Goal: Information Seeking & Learning: Check status

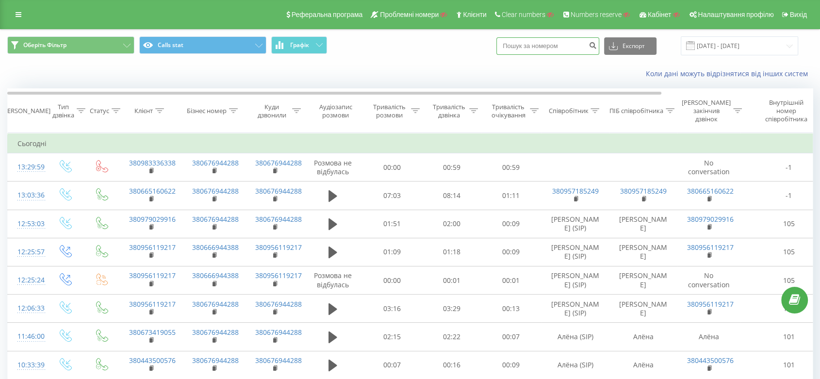
click at [532, 52] on input at bounding box center [547, 45] width 103 height 17
paste input "0665160622"
type input "0665160622"
click at [597, 47] on button "submit" at bounding box center [592, 45] width 13 height 17
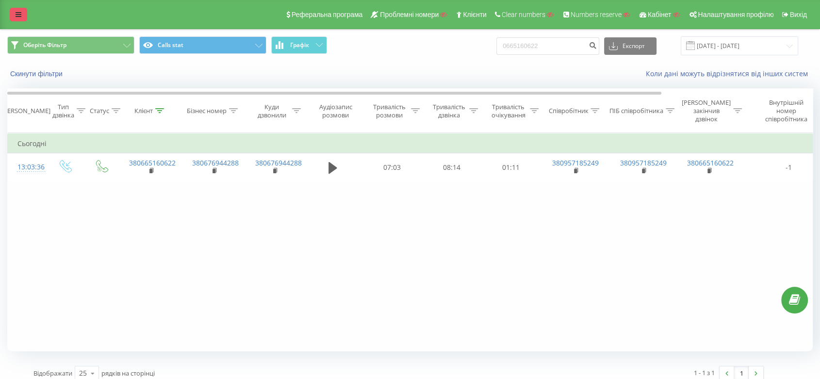
click at [21, 8] on link at bounding box center [18, 15] width 17 height 14
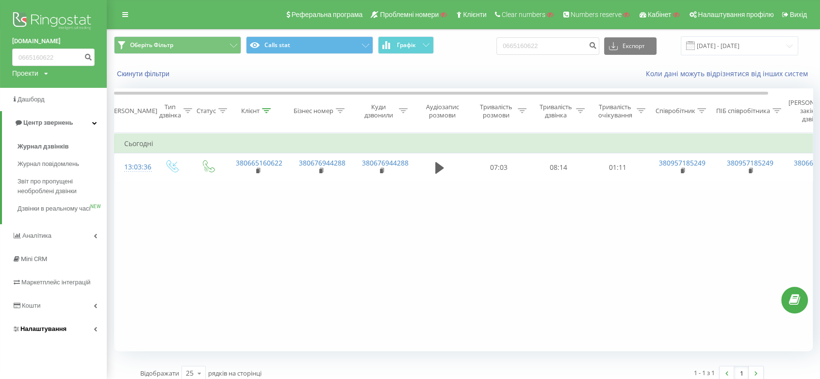
click at [51, 340] on link "Налаштування" at bounding box center [53, 328] width 107 height 23
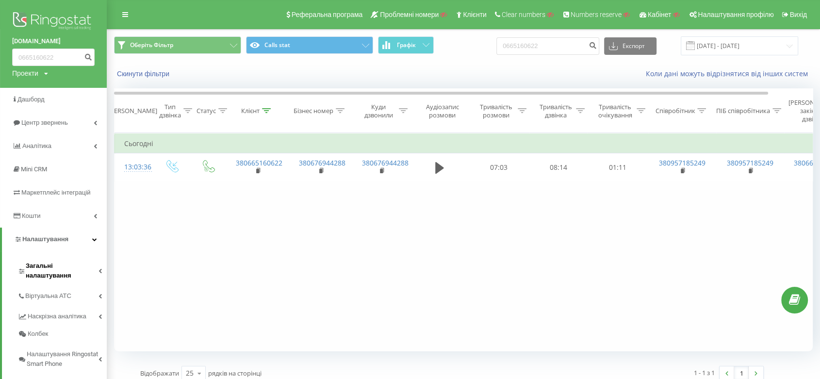
click at [83, 270] on span "Загальні налаштування" at bounding box center [62, 270] width 73 height 19
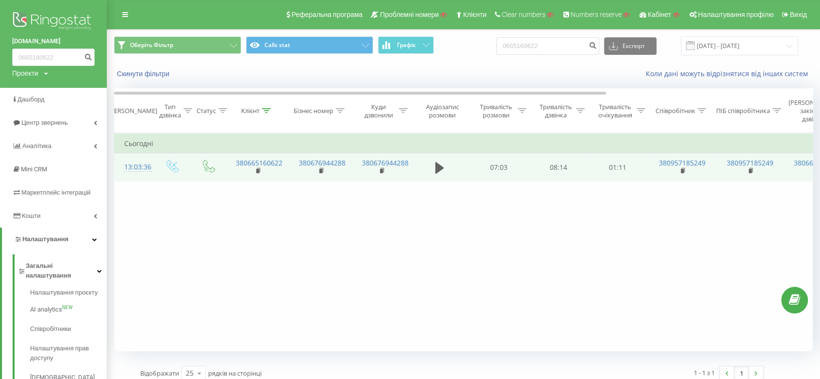
click at [129, 168] on div "13:03:36" at bounding box center [133, 167] width 19 height 19
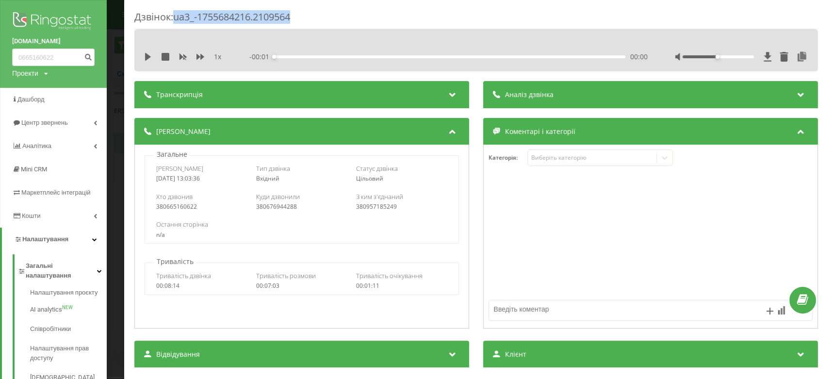
drag, startPoint x: 175, startPoint y: 15, endPoint x: 327, endPoint y: 15, distance: 152.3
click at [327, 15] on div "Дзвінок : ua3_-1755684216.2109564" at bounding box center [475, 19] width 683 height 19
copy div "ua3_-1755684216.2109564"
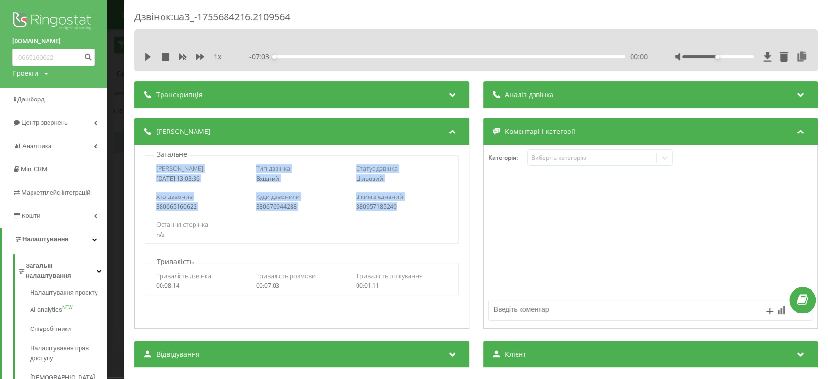
drag, startPoint x: 152, startPoint y: 166, endPoint x: 412, endPoint y: 207, distance: 262.7
click at [412, 207] on div "Дата дзвінка 2025-08-20 13:03:36 Тип дзвінка Вхідний Статус дзвінка Цільовий Хт…" at bounding box center [302, 199] width 314 height 88
copy div "Дата дзвінка 2025-08-20 13:03:36 Тип дзвінка Вхідний Статус дзвінка Цільовий Хт…"
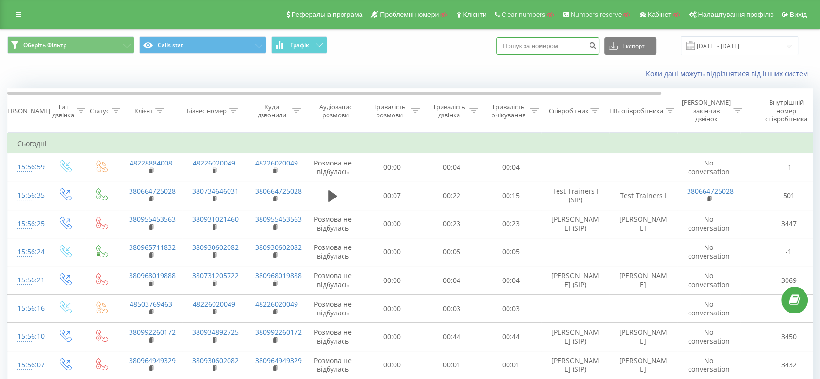
click at [543, 45] on input at bounding box center [547, 45] width 103 height 17
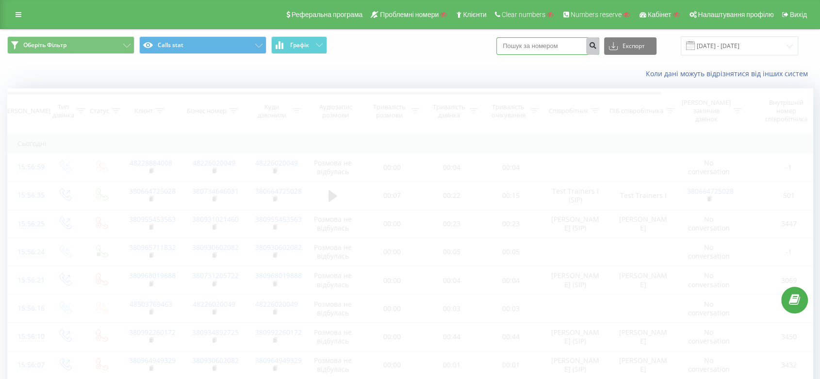
paste input "380987850891"
type input "380987850891"
click at [595, 45] on button "submit" at bounding box center [592, 45] width 13 height 17
click at [555, 42] on input "380987850891" at bounding box center [547, 45] width 103 height 17
click at [596, 46] on icon "submit" at bounding box center [592, 44] width 8 height 6
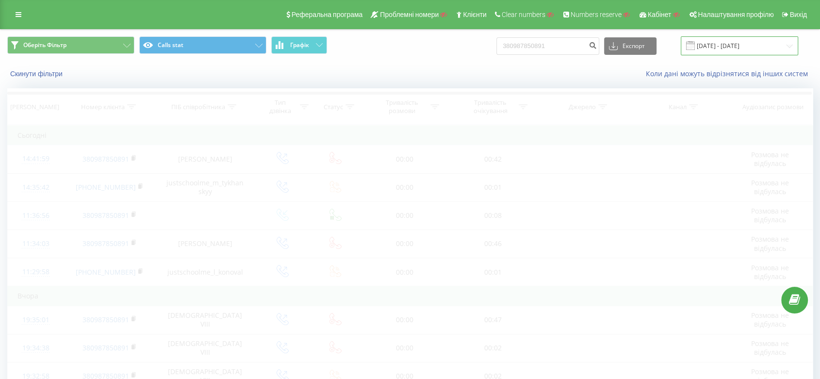
click at [761, 45] on input "[DATE] - [DATE]" at bounding box center [738, 45] width 117 height 19
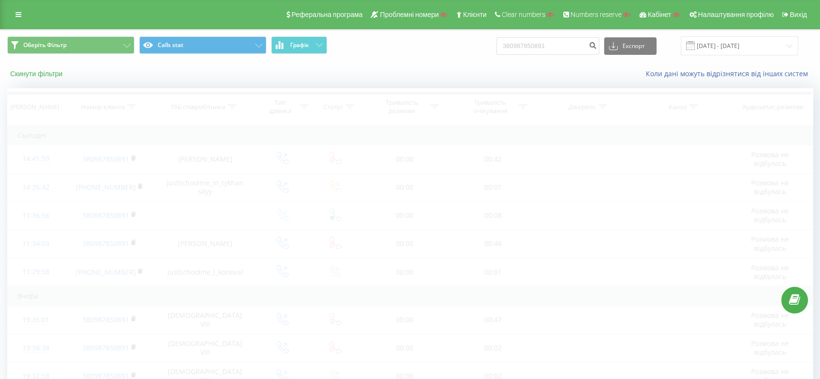
click at [46, 75] on button "Скинути фільтри" at bounding box center [37, 73] width 60 height 9
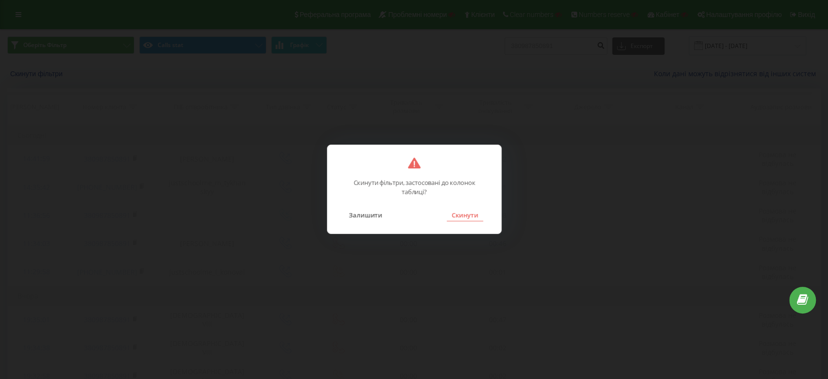
click at [454, 212] on button "Скинути" at bounding box center [465, 215] width 36 height 13
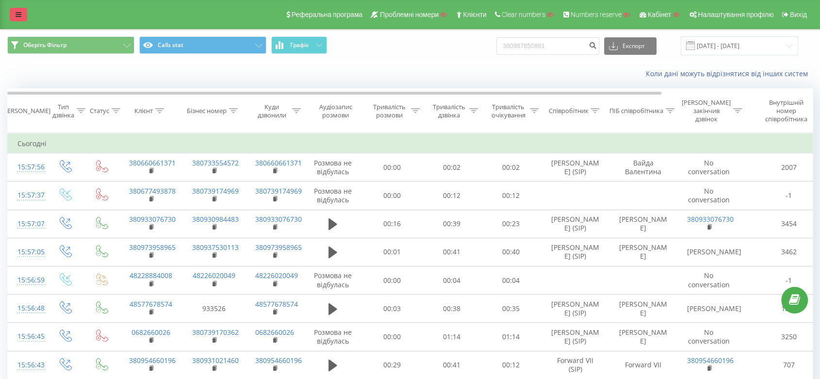
click at [19, 20] on link at bounding box center [18, 15] width 17 height 14
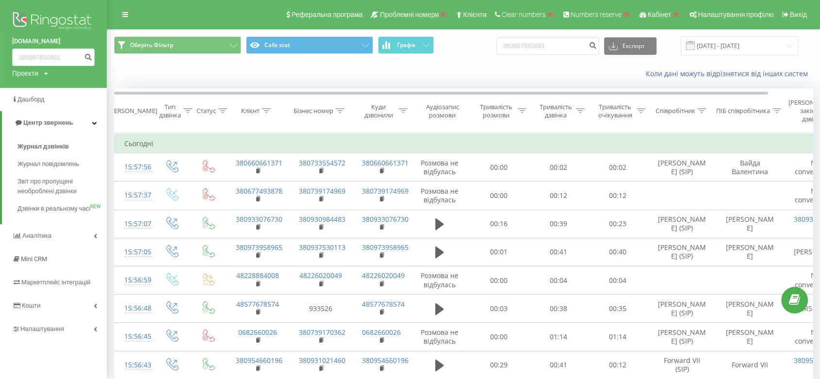
click at [136, 25] on div "Реферальна програма Проблемні номери Клієнти Clear numbers Numbers reserve Кабі…" at bounding box center [410, 14] width 820 height 29
click at [109, 13] on div "Реферальна програма Проблемні номери Клієнти Clear numbers Numbers reserve Кабі…" at bounding box center [410, 14] width 820 height 29
click at [124, 16] on icon at bounding box center [125, 14] width 6 height 7
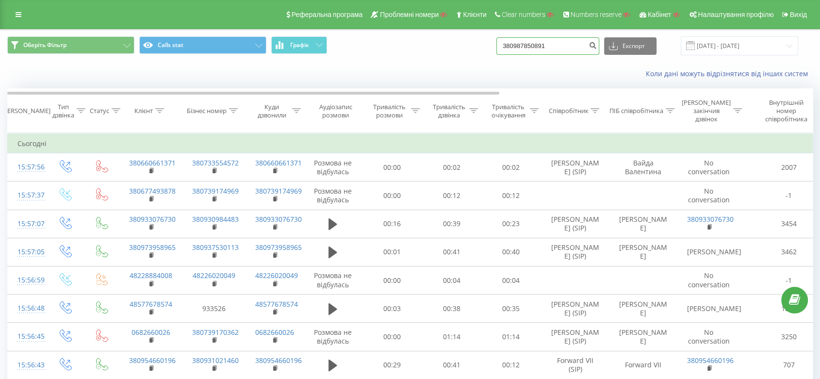
click at [564, 48] on input "380987850891" at bounding box center [547, 45] width 103 height 17
click at [733, 45] on input "[DATE] - [DATE]" at bounding box center [738, 45] width 117 height 19
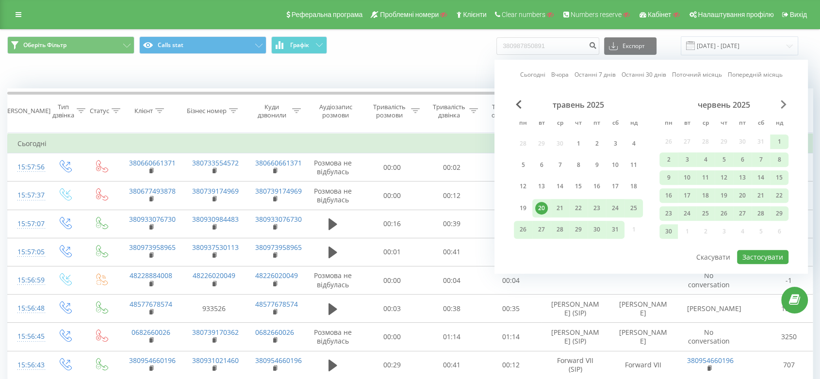
click at [782, 103] on span "Next Month" at bounding box center [783, 104] width 6 height 9
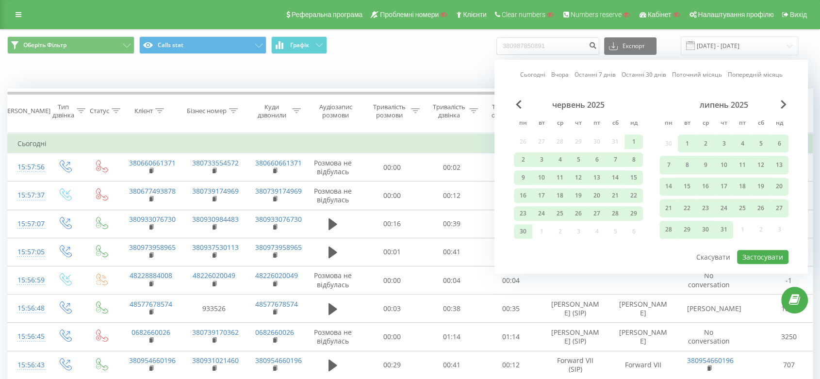
click at [779, 103] on div "липень 2025" at bounding box center [723, 105] width 129 height 10
click at [784, 103] on span "Next Month" at bounding box center [783, 104] width 6 height 9
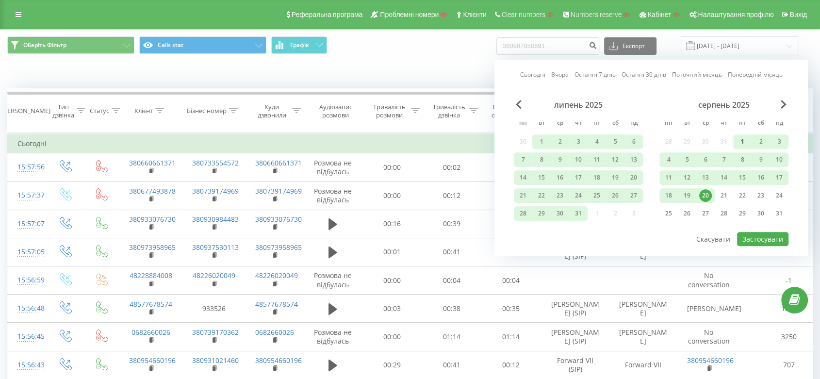
click at [738, 139] on div "1" at bounding box center [742, 141] width 13 height 13
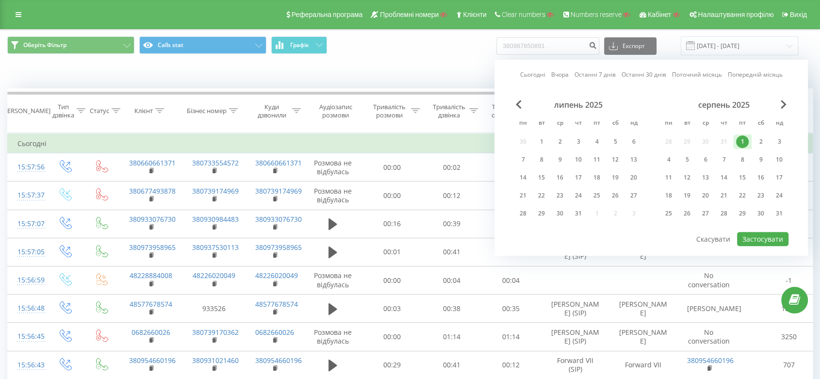
click at [741, 138] on div "1" at bounding box center [742, 141] width 13 height 13
drag, startPoint x: 705, startPoint y: 193, endPoint x: 712, endPoint y: 200, distance: 10.3
click at [705, 193] on div "20" at bounding box center [705, 195] width 13 height 13
click at [746, 146] on div "1" at bounding box center [742, 141] width 13 height 13
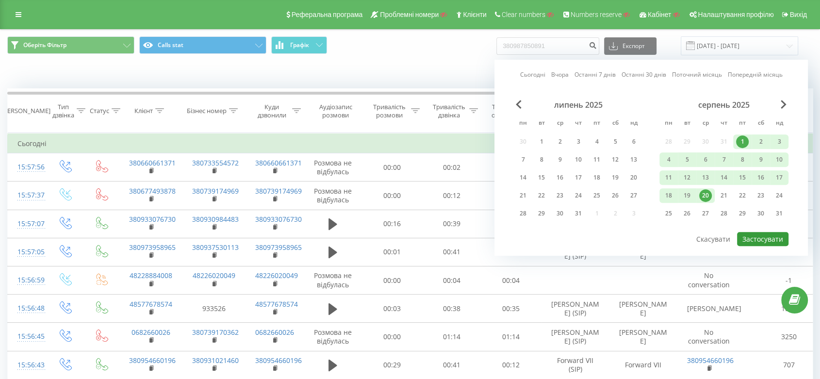
drag, startPoint x: 755, startPoint y: 236, endPoint x: 746, endPoint y: 232, distance: 9.6
click at [755, 236] on button "Застосувати" at bounding box center [762, 239] width 51 height 14
type input "01.08.2025 - 20.08.2025"
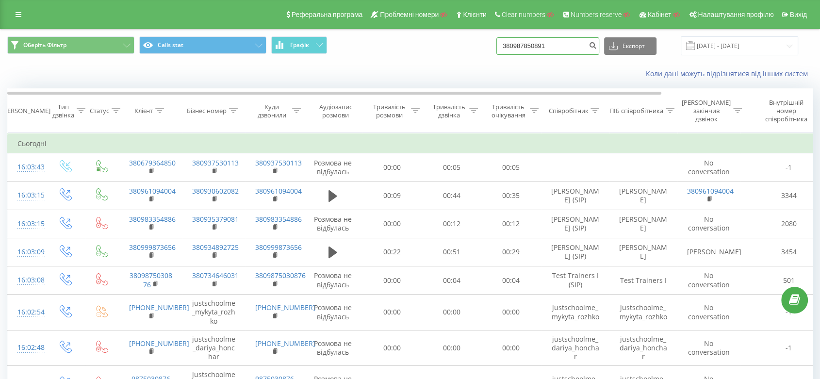
click at [553, 50] on input "380987850891" at bounding box center [547, 45] width 103 height 17
paste input "380987850891"
paste input
type input "380987850891"
click at [596, 45] on icon "submit" at bounding box center [592, 44] width 8 height 6
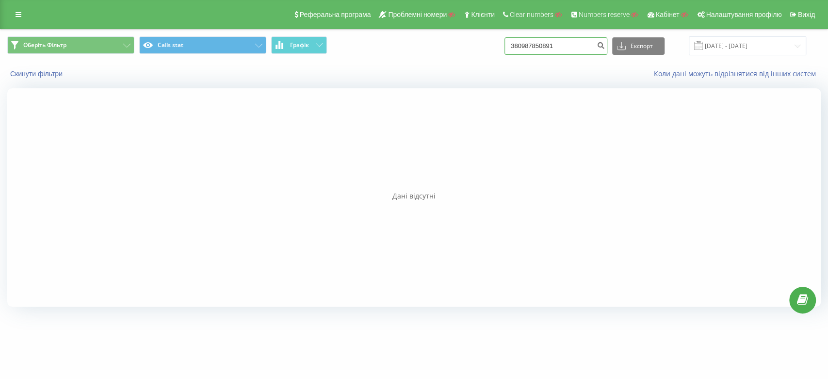
click at [572, 45] on input "380987850891" at bounding box center [555, 45] width 103 height 17
type input "50891"
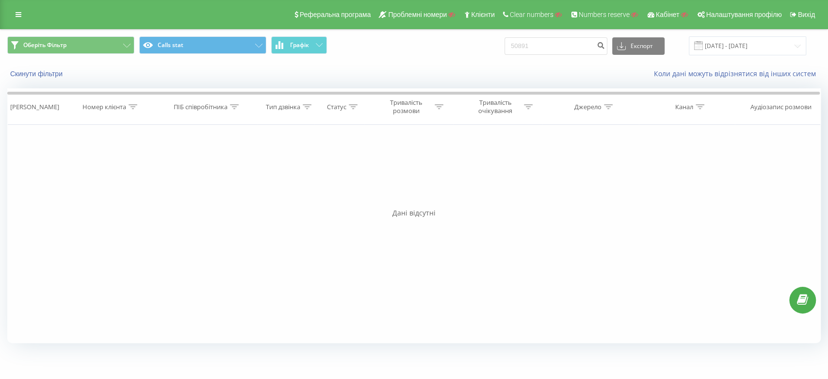
click at [5, 18] on div "Реферальна програма Проблемні номери Клієнти Clear numbers Numbers reserve Кабі…" at bounding box center [414, 14] width 828 height 29
click at [20, 19] on link at bounding box center [18, 15] width 17 height 14
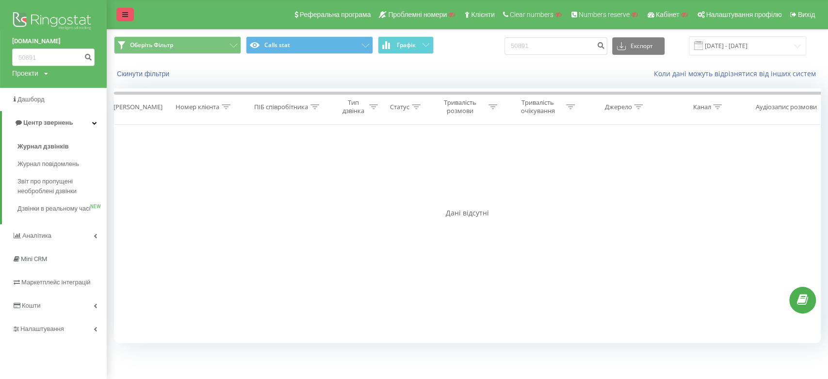
click at [123, 13] on icon at bounding box center [125, 14] width 6 height 7
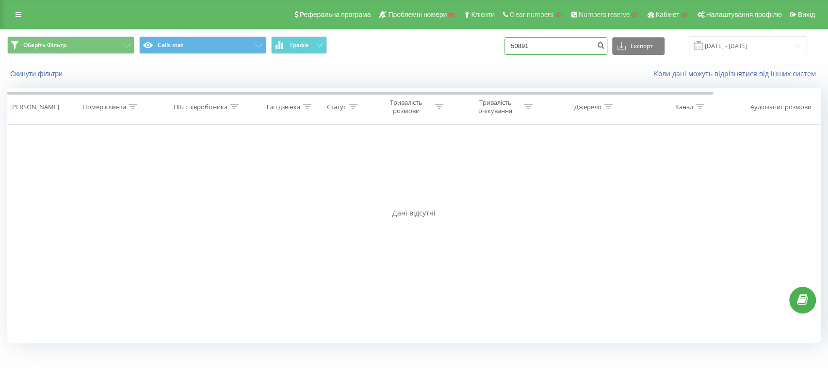
click at [562, 40] on input "50891" at bounding box center [555, 45] width 103 height 17
paste input "3809878"
type input "380987850891"
click at [607, 49] on button "submit" at bounding box center [600, 45] width 13 height 17
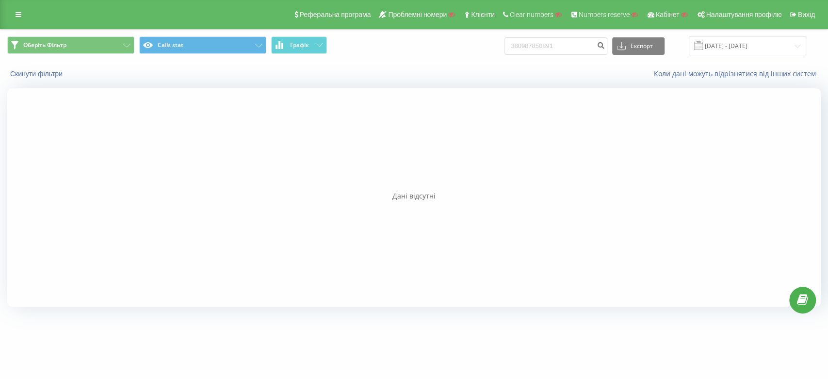
click at [8, 25] on div "Реферальна програма Проблемні номери Клієнти Clear numbers Numbers reserve Кабі…" at bounding box center [414, 14] width 828 height 29
click at [24, 17] on link at bounding box center [18, 15] width 17 height 14
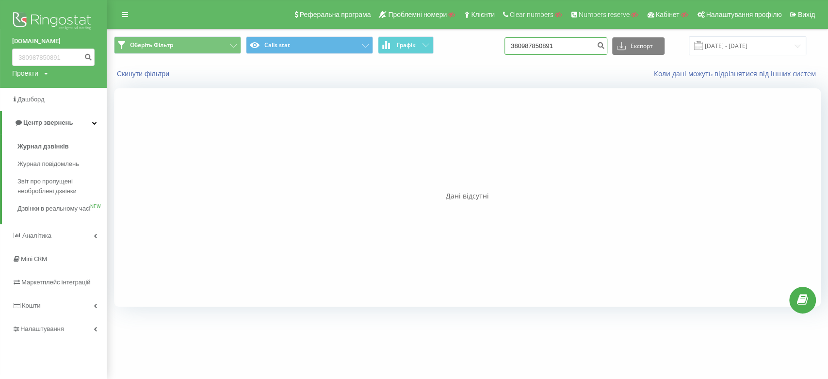
click at [569, 47] on input "380987850891" at bounding box center [555, 45] width 103 height 17
type input "987850891"
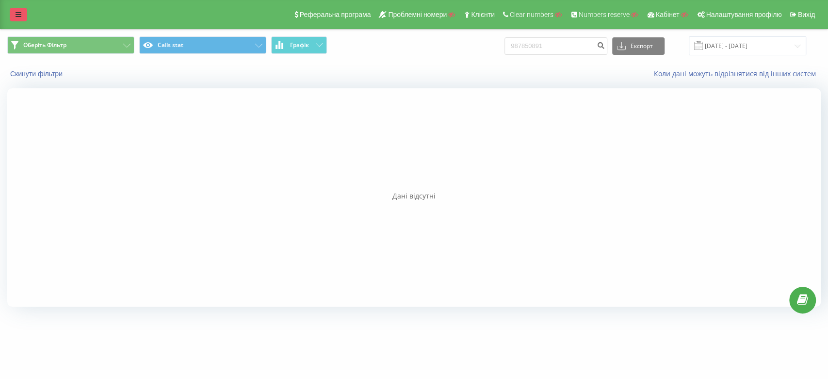
click at [12, 16] on link at bounding box center [18, 15] width 17 height 14
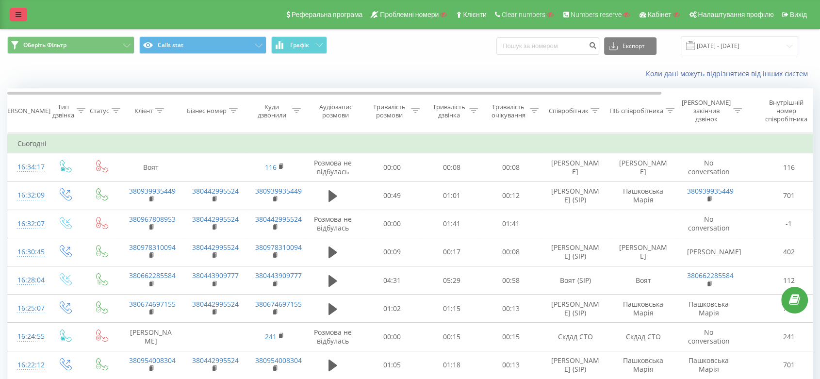
click at [17, 12] on icon at bounding box center [19, 14] width 6 height 7
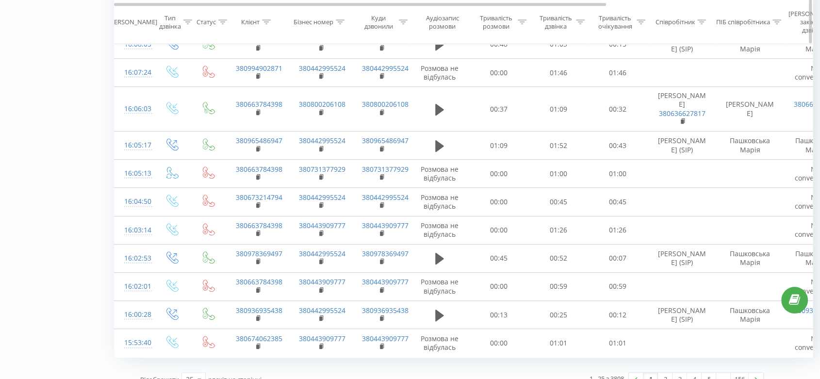
scroll to position [531, 0]
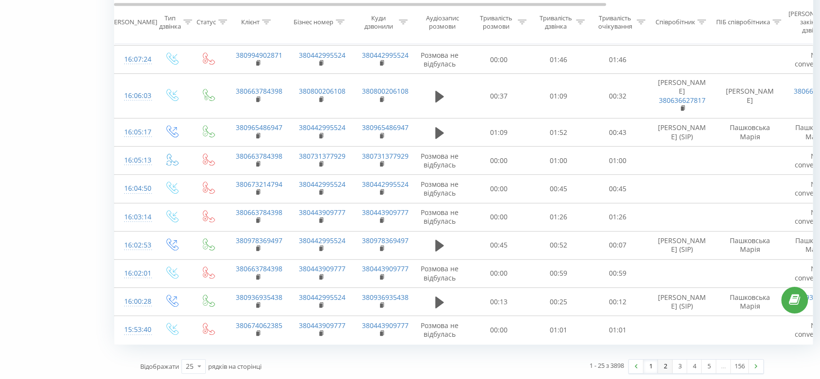
click at [660, 364] on link "2" at bounding box center [665, 366] width 15 height 14
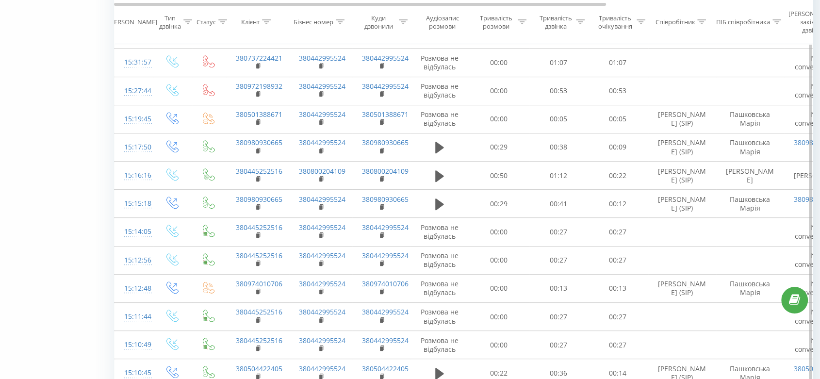
scroll to position [515, 0]
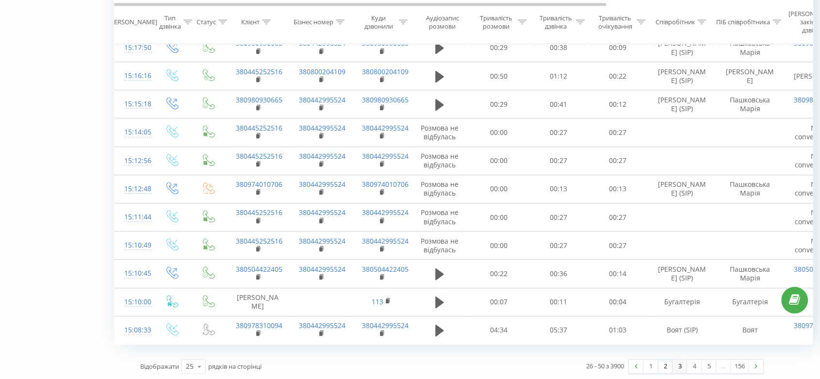
click at [673, 365] on link "3" at bounding box center [679, 366] width 15 height 14
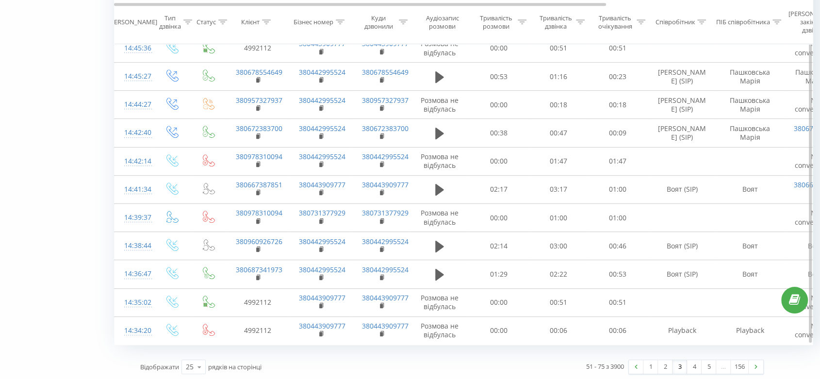
scroll to position [515, 0]
click at [687, 366] on link "4" at bounding box center [694, 366] width 15 height 14
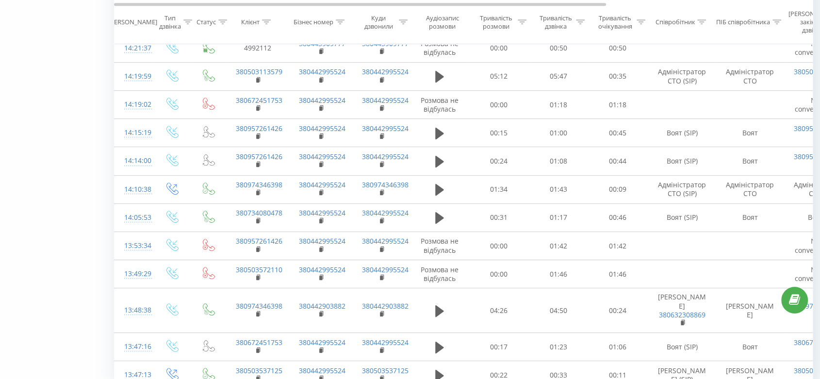
scroll to position [531, 0]
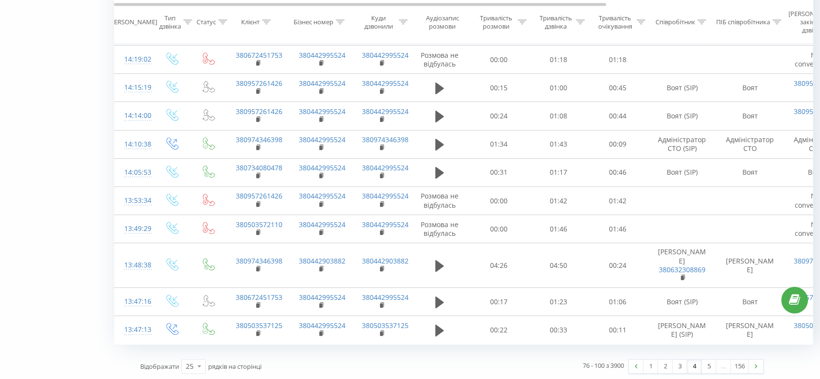
click at [690, 367] on link "4" at bounding box center [694, 366] width 15 height 14
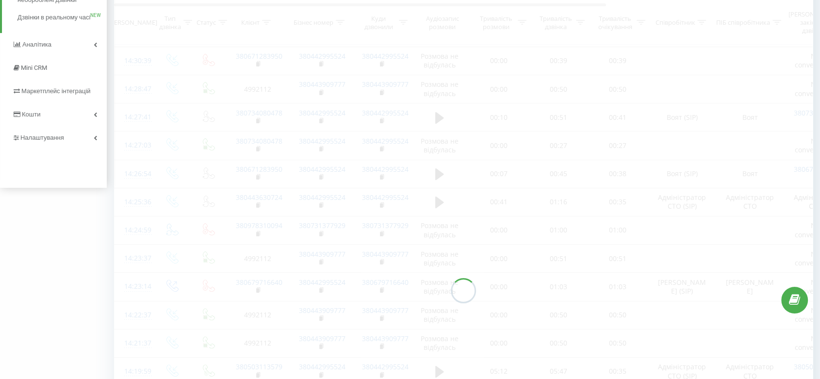
click at [704, 366] on div at bounding box center [463, 290] width 698 height 787
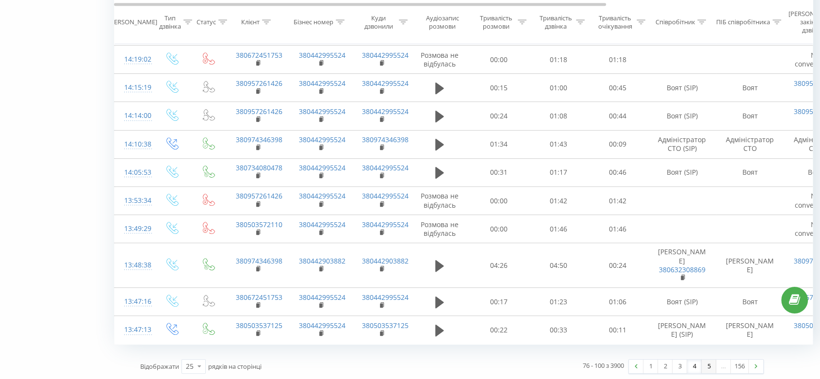
click at [709, 368] on link "5" at bounding box center [708, 366] width 15 height 14
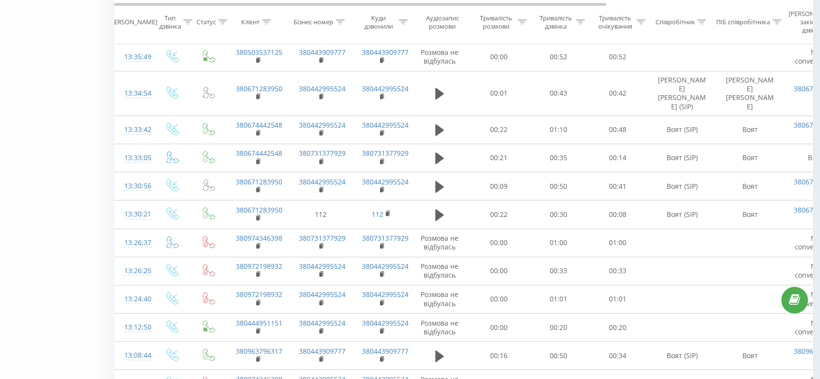
scroll to position [547, 0]
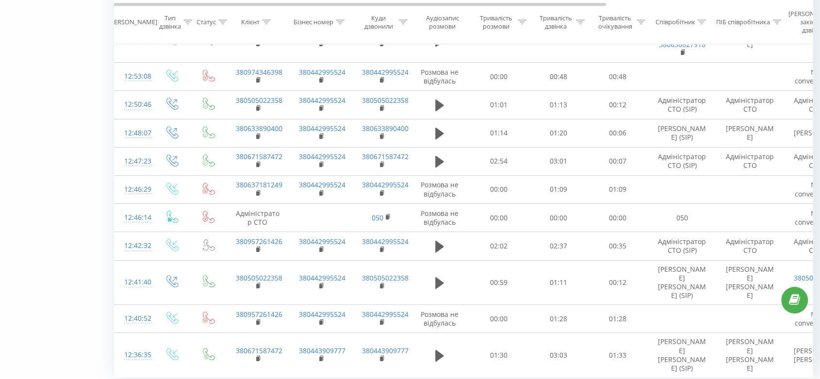
scroll to position [547, 0]
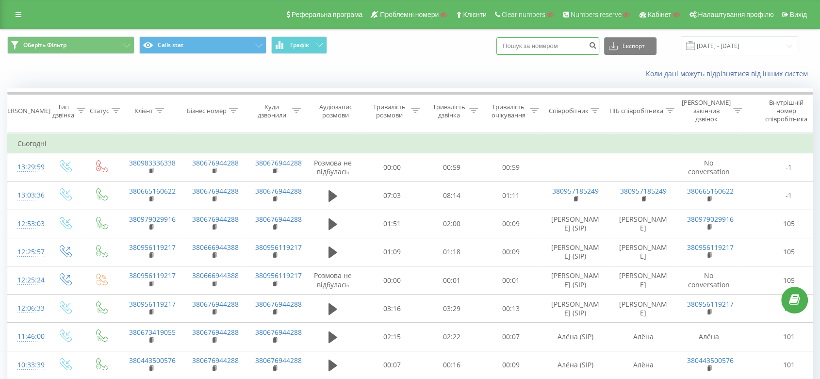
click at [542, 42] on input at bounding box center [547, 45] width 103 height 17
paste input "0665160622"
type input "0665160622"
click at [596, 45] on icon "submit" at bounding box center [592, 44] width 8 height 6
